Goal: Check status: Check status

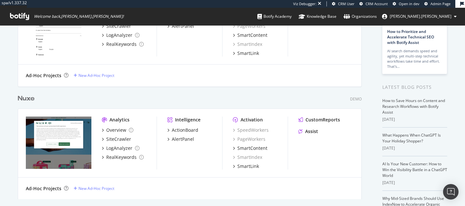
scroll to position [85, 0]
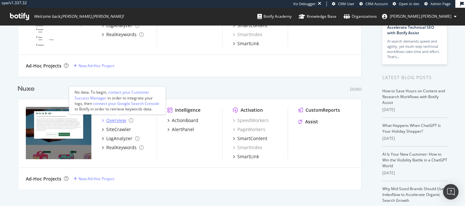
click at [114, 119] on div "Overview" at bounding box center [116, 120] width 20 height 6
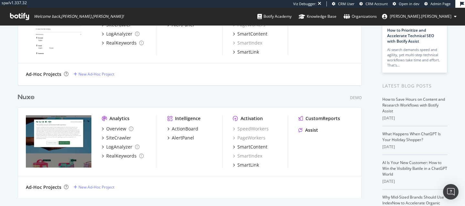
scroll to position [81, 0]
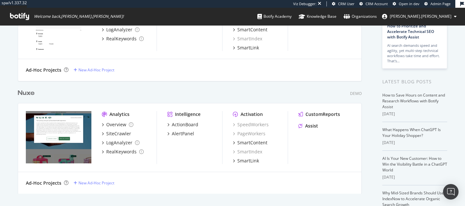
click at [24, 93] on div "Nuxe" at bounding box center [26, 92] width 17 height 9
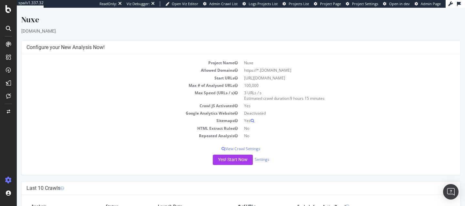
scroll to position [69, 0]
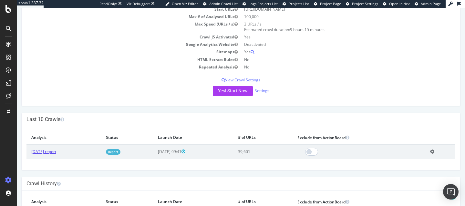
click at [56, 154] on link "[DATE] report" at bounding box center [43, 151] width 25 height 5
